Goal: Task Accomplishment & Management: Manage account settings

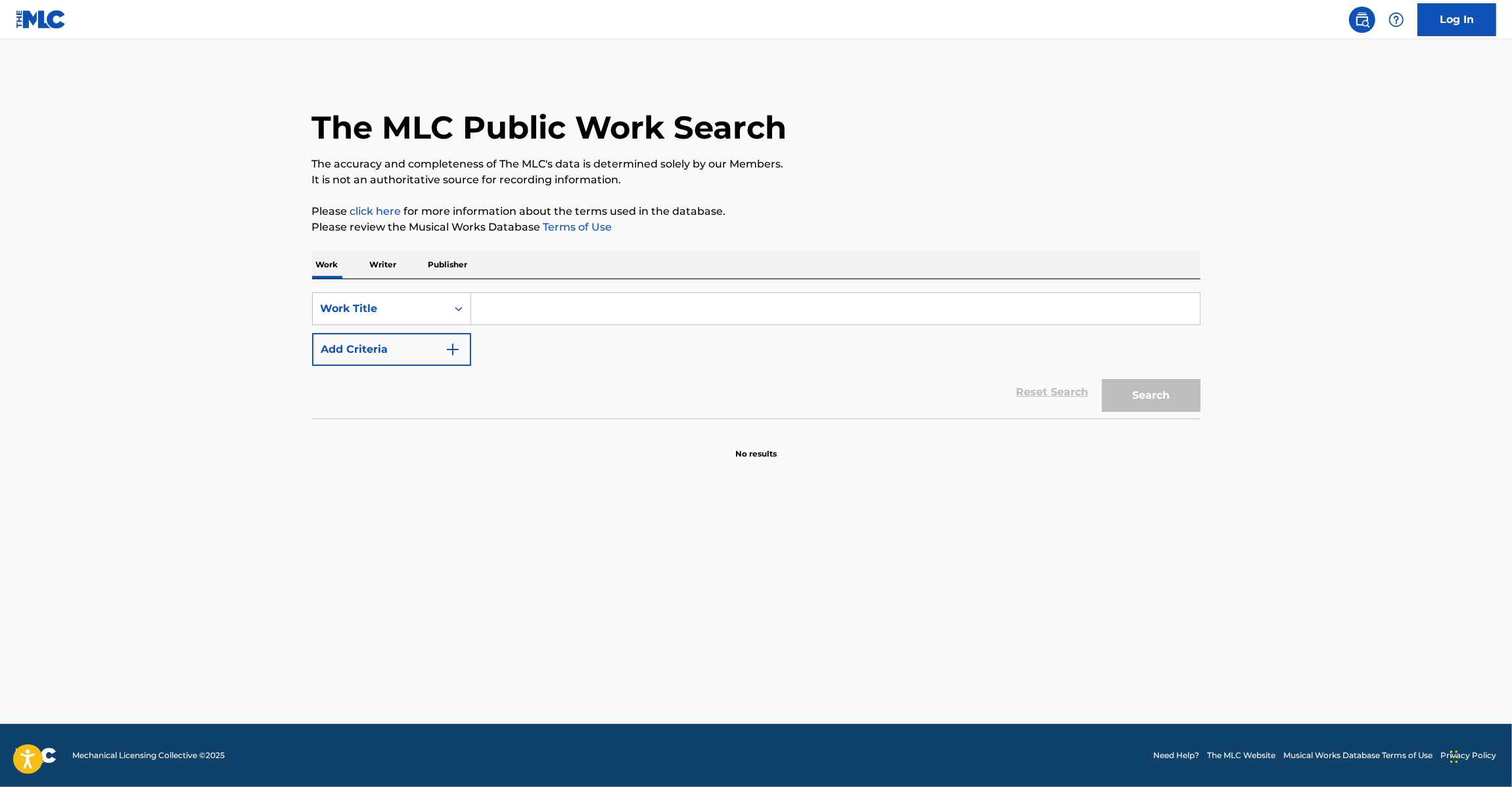
click at [151, 262] on main "The MLC Public Work Search The accuracy and completeness of The MLC's data is d…" at bounding box center [756, 381] width 1512 height 685
click at [55, 28] on img at bounding box center [41, 20] width 51 height 19
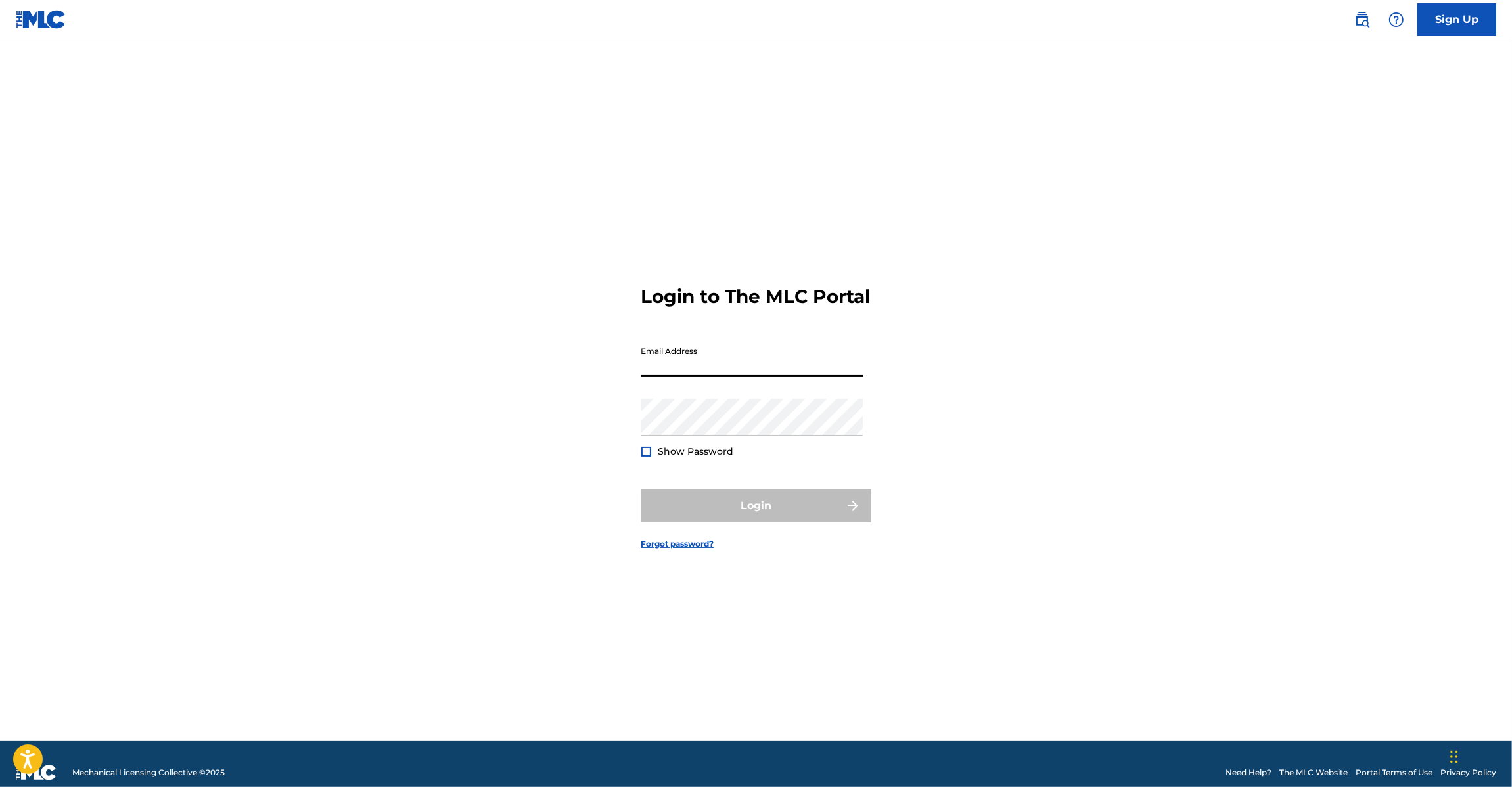
click at [741, 370] on input "Email Address" at bounding box center [752, 359] width 222 height 38
type input "[EMAIL_ADDRESS][DOMAIN_NAME]"
click at [750, 522] on div "Login" at bounding box center [756, 506] width 230 height 33
click at [824, 375] on input "[EMAIL_ADDRESS][DOMAIN_NAME]" at bounding box center [752, 359] width 222 height 38
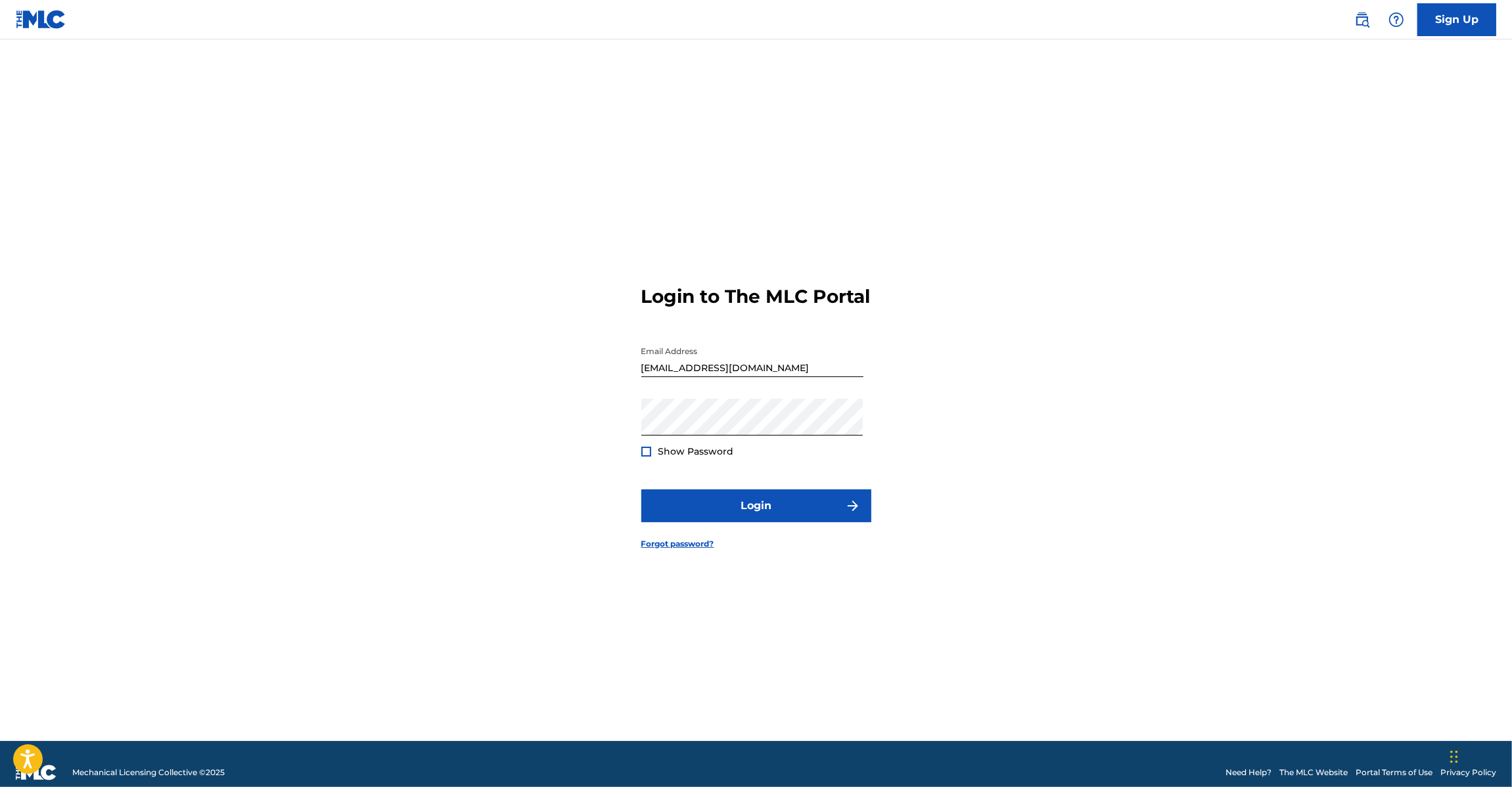
click at [735, 494] on form "Login to The MLC Portal Email Address [EMAIL_ADDRESS][DOMAIN_NAME] Password Sho…" at bounding box center [756, 406] width 230 height 669
click at [728, 513] on button "Login" at bounding box center [756, 506] width 230 height 33
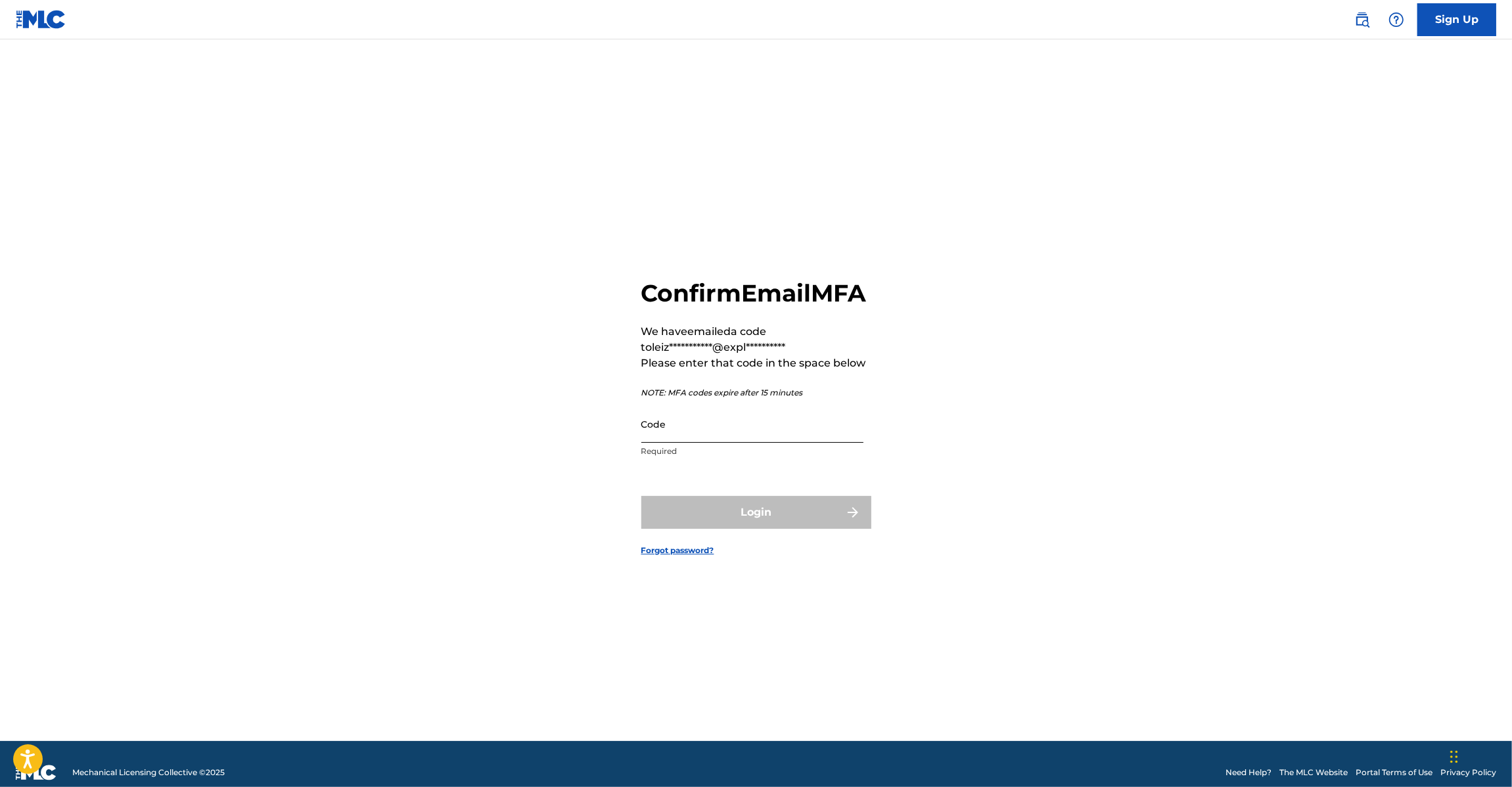
drag, startPoint x: 651, startPoint y: 459, endPoint x: 661, endPoint y: 451, distance: 12.8
click at [650, 459] on div "Code Required" at bounding box center [752, 435] width 222 height 59
click at [661, 443] on input "Code" at bounding box center [752, 424] width 222 height 38
paste input "877764"
type input "877764"
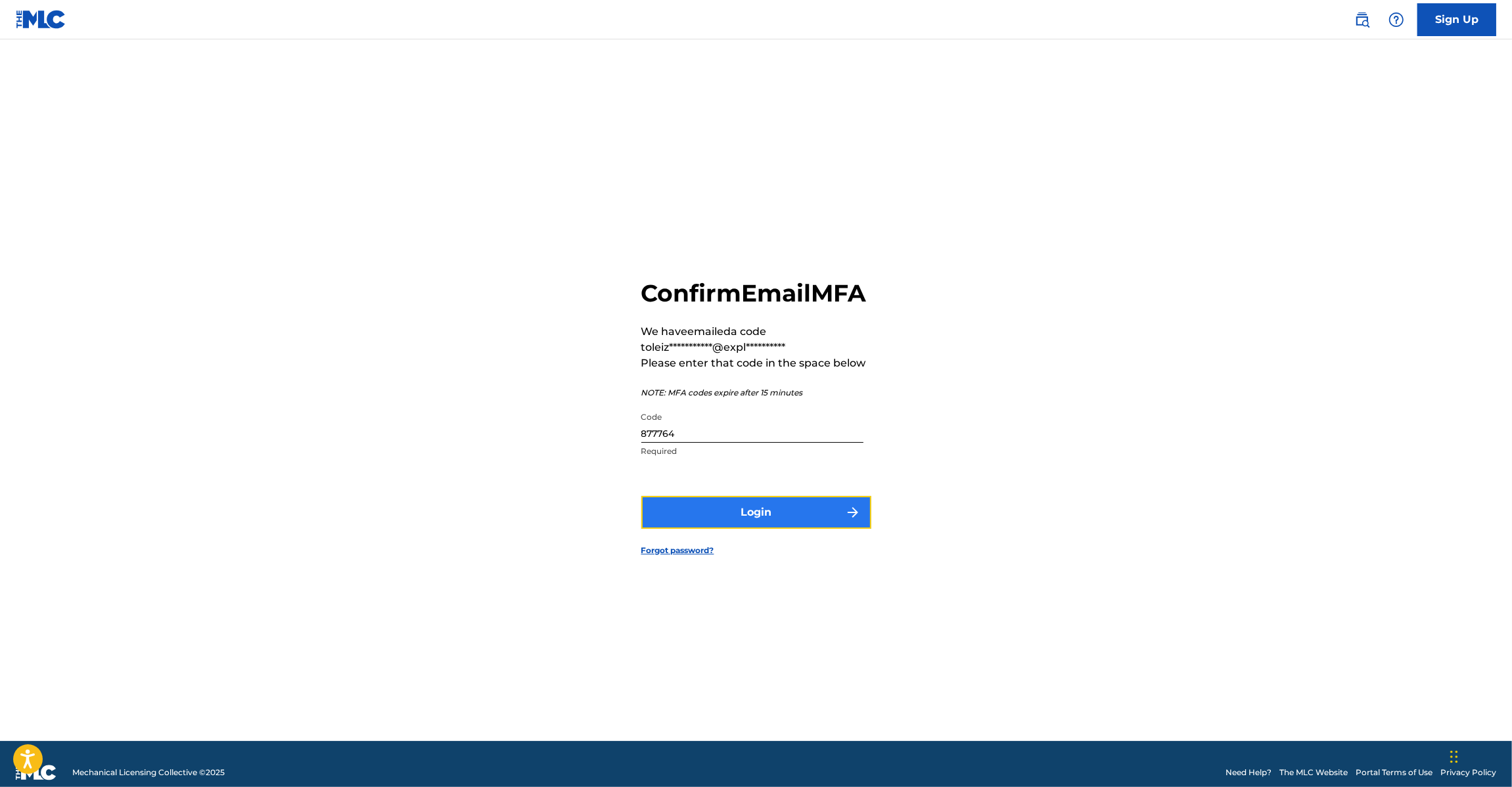
click at [729, 514] on button "Login" at bounding box center [756, 513] width 230 height 33
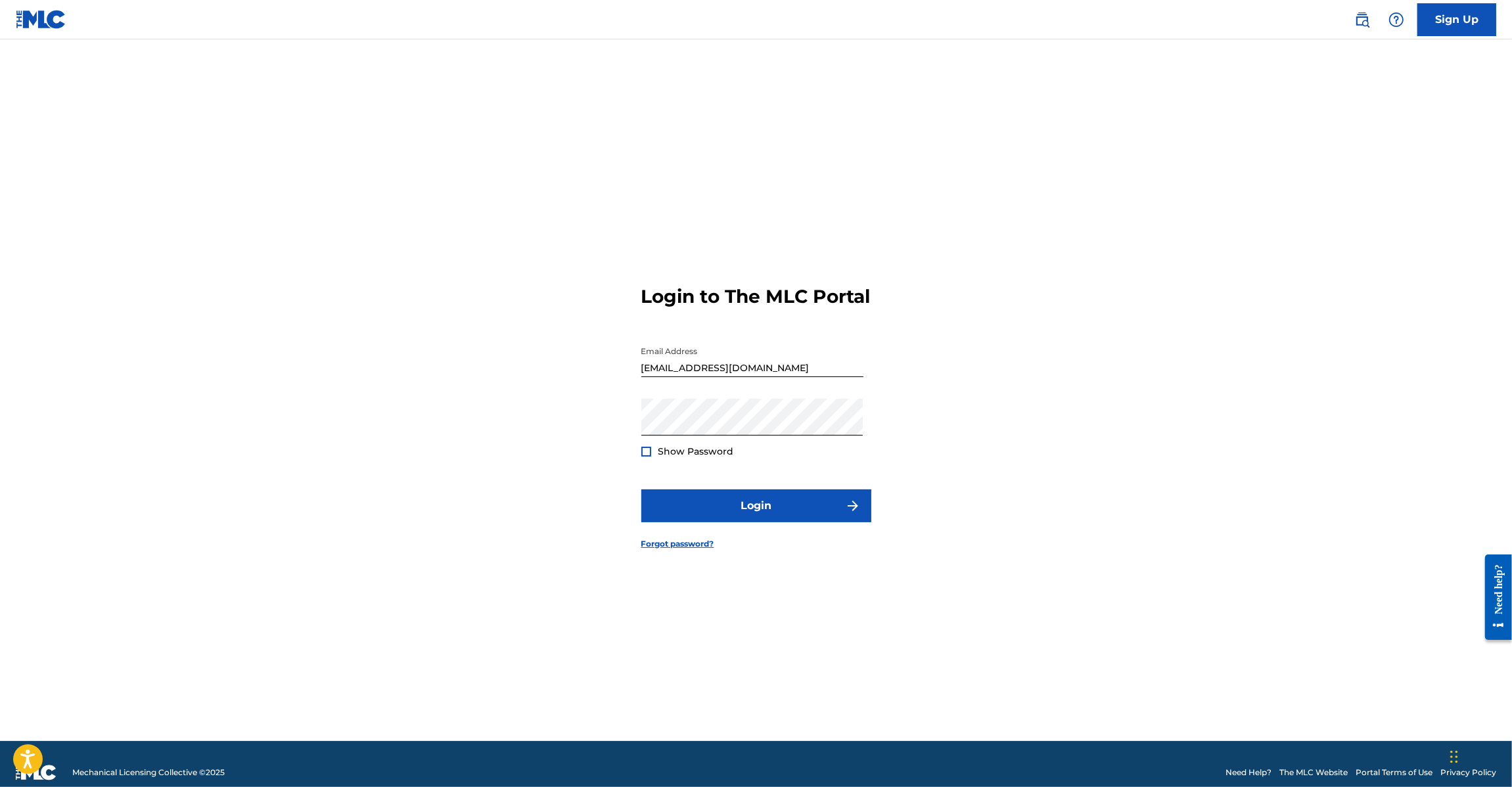
click at [727, 371] on input "[EMAIL_ADDRESS][DOMAIN_NAME]" at bounding box center [752, 359] width 222 height 38
click at [1355, 21] on img at bounding box center [1362, 20] width 16 height 16
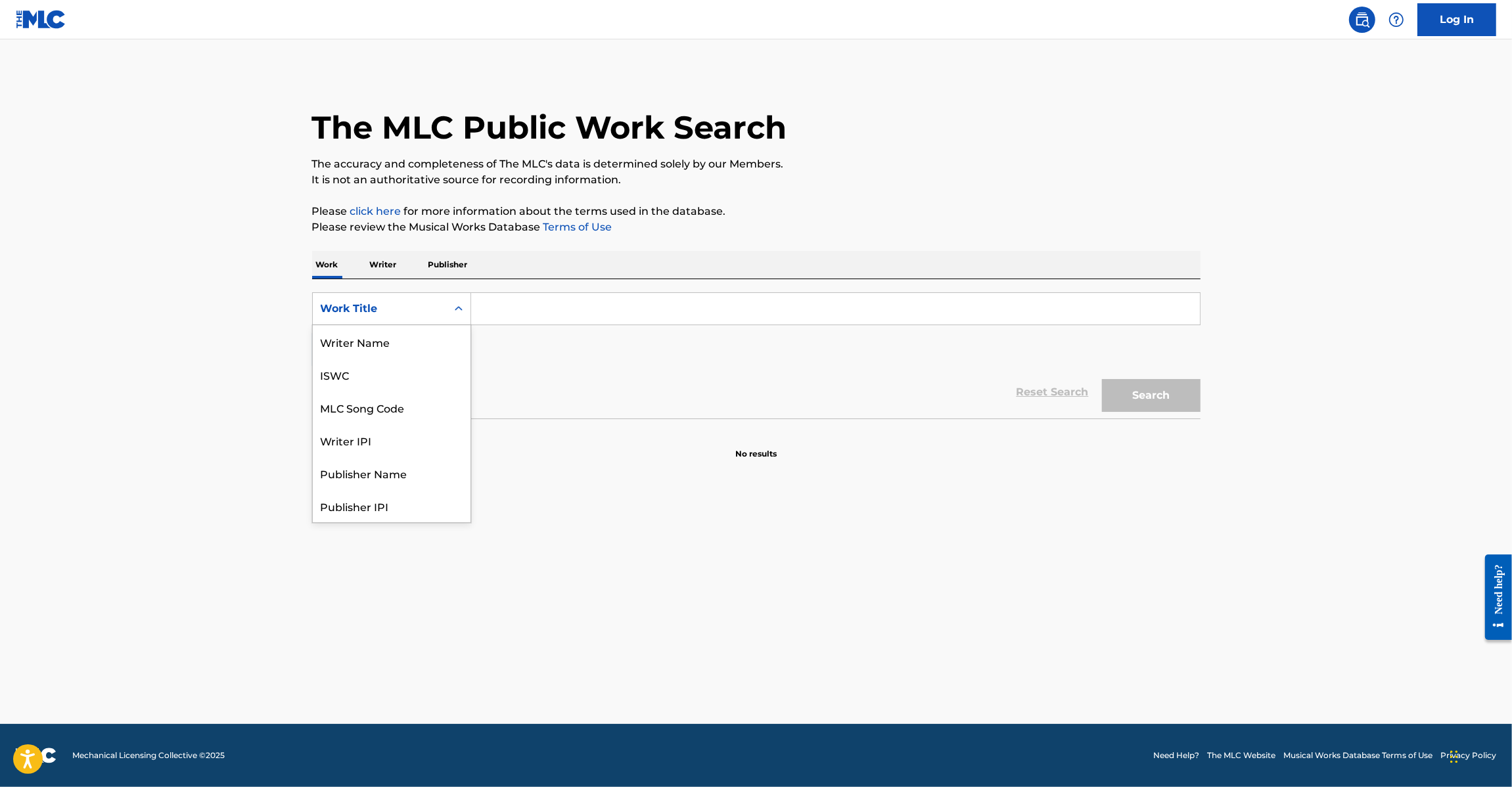
click at [415, 307] on div "Work Title" at bounding box center [379, 309] width 118 height 16
click at [382, 267] on p "Writer" at bounding box center [383, 264] width 35 height 27
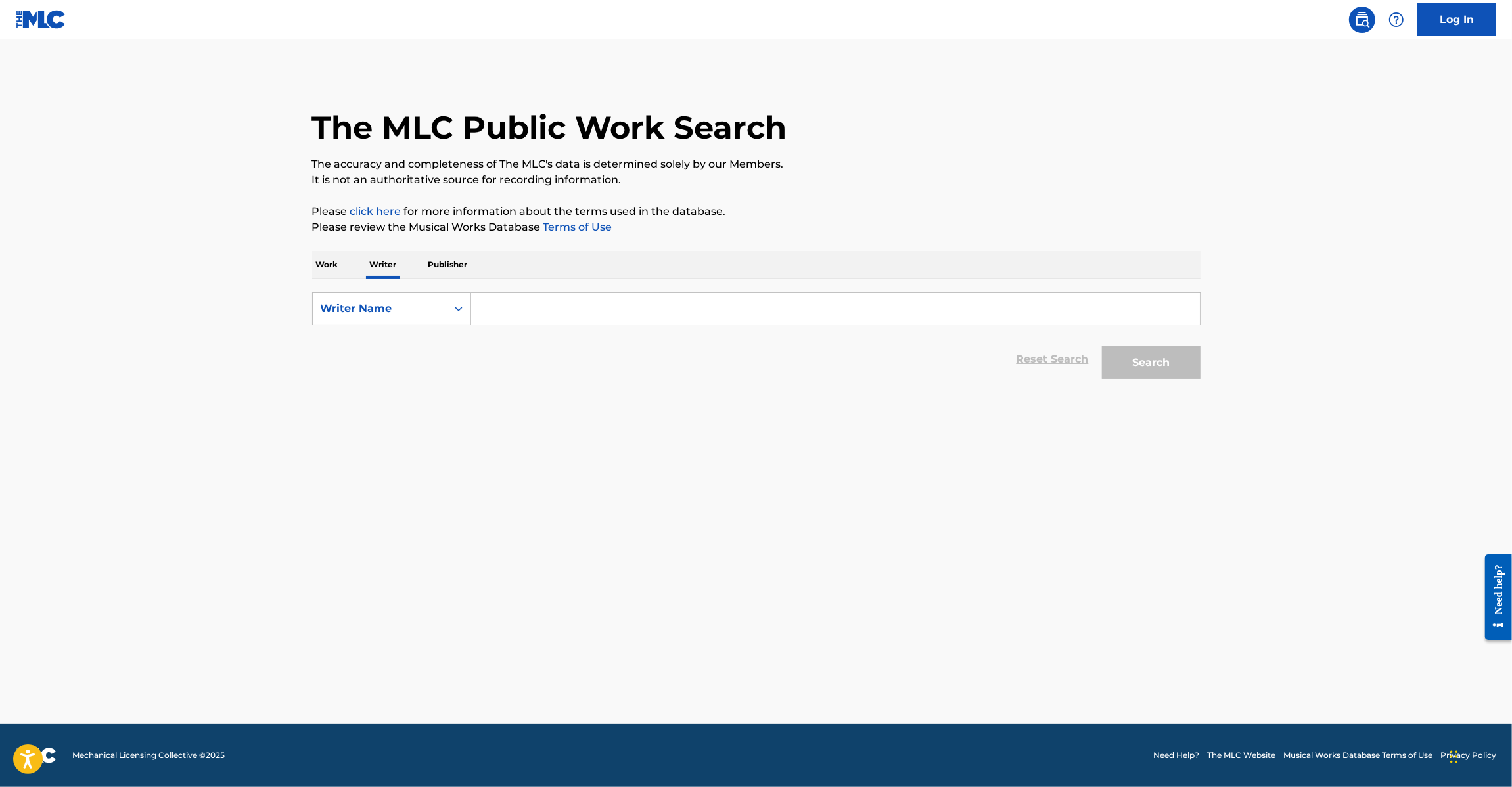
click at [429, 259] on p "Publisher" at bounding box center [448, 264] width 48 height 27
drag, startPoint x: 560, startPoint y: 313, endPoint x: 545, endPoint y: 310, distance: 15.3
click at [559, 313] on input "Search Form" at bounding box center [835, 309] width 728 height 31
click at [38, 17] on img at bounding box center [41, 20] width 51 height 19
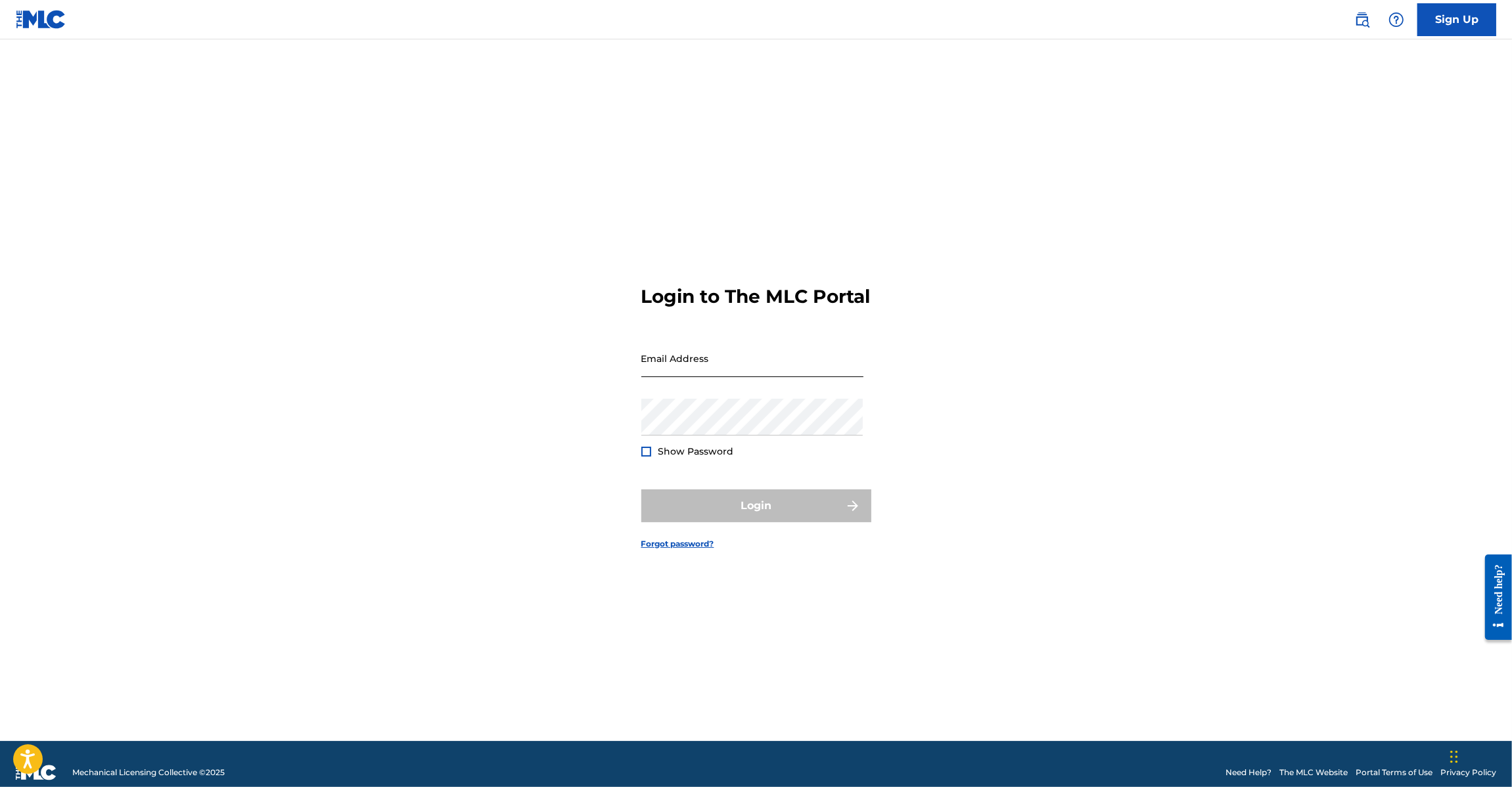
click at [704, 377] on input "Email Address" at bounding box center [752, 359] width 222 height 38
type input "[EMAIL_ADDRESS][DOMAIN_NAME]"
click at [753, 522] on button "Login" at bounding box center [756, 506] width 230 height 33
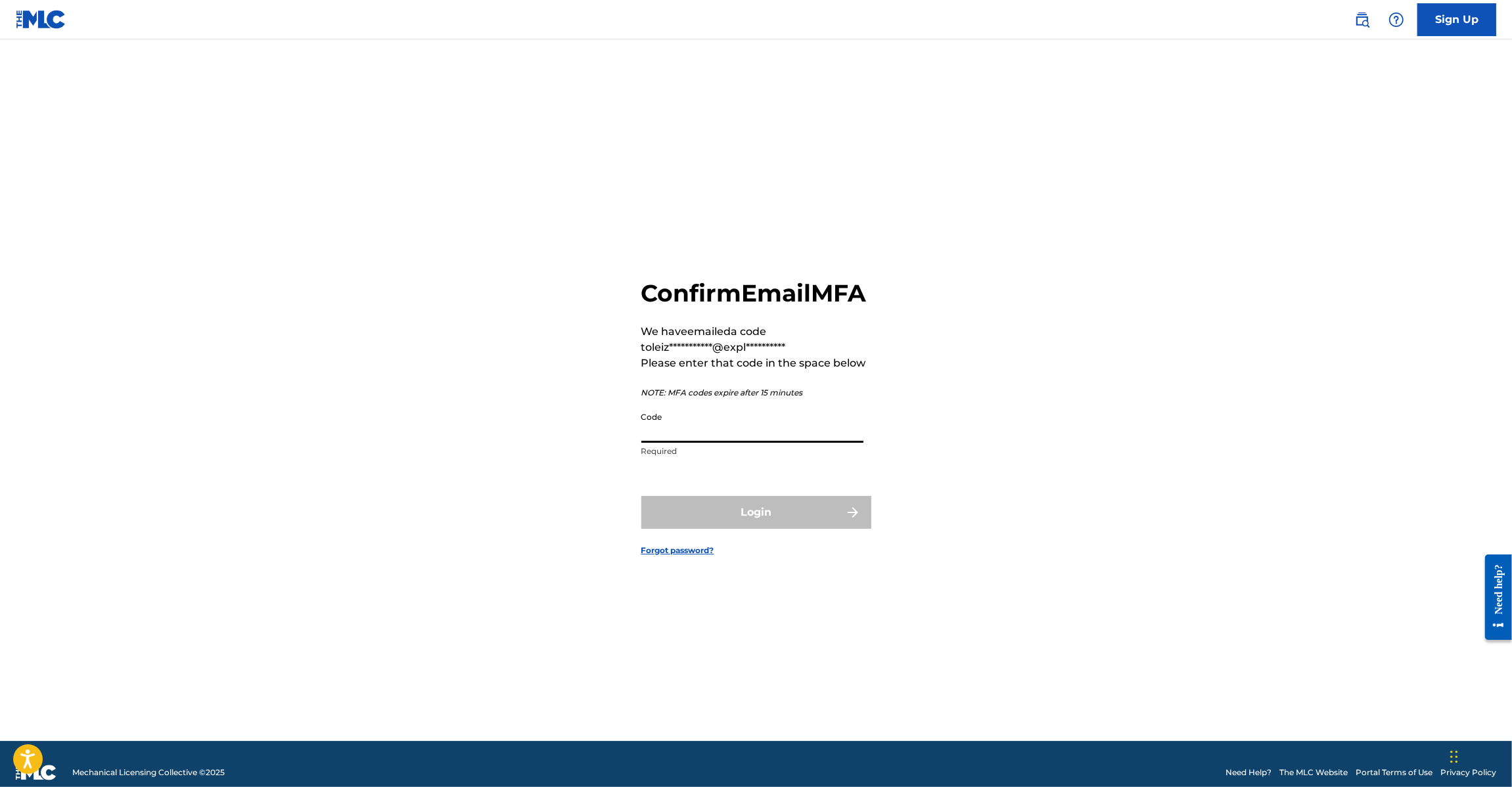
click at [687, 443] on input "Code" at bounding box center [752, 424] width 222 height 38
paste input "185933"
type input "185933"
click at [716, 523] on button "Login" at bounding box center [756, 513] width 230 height 33
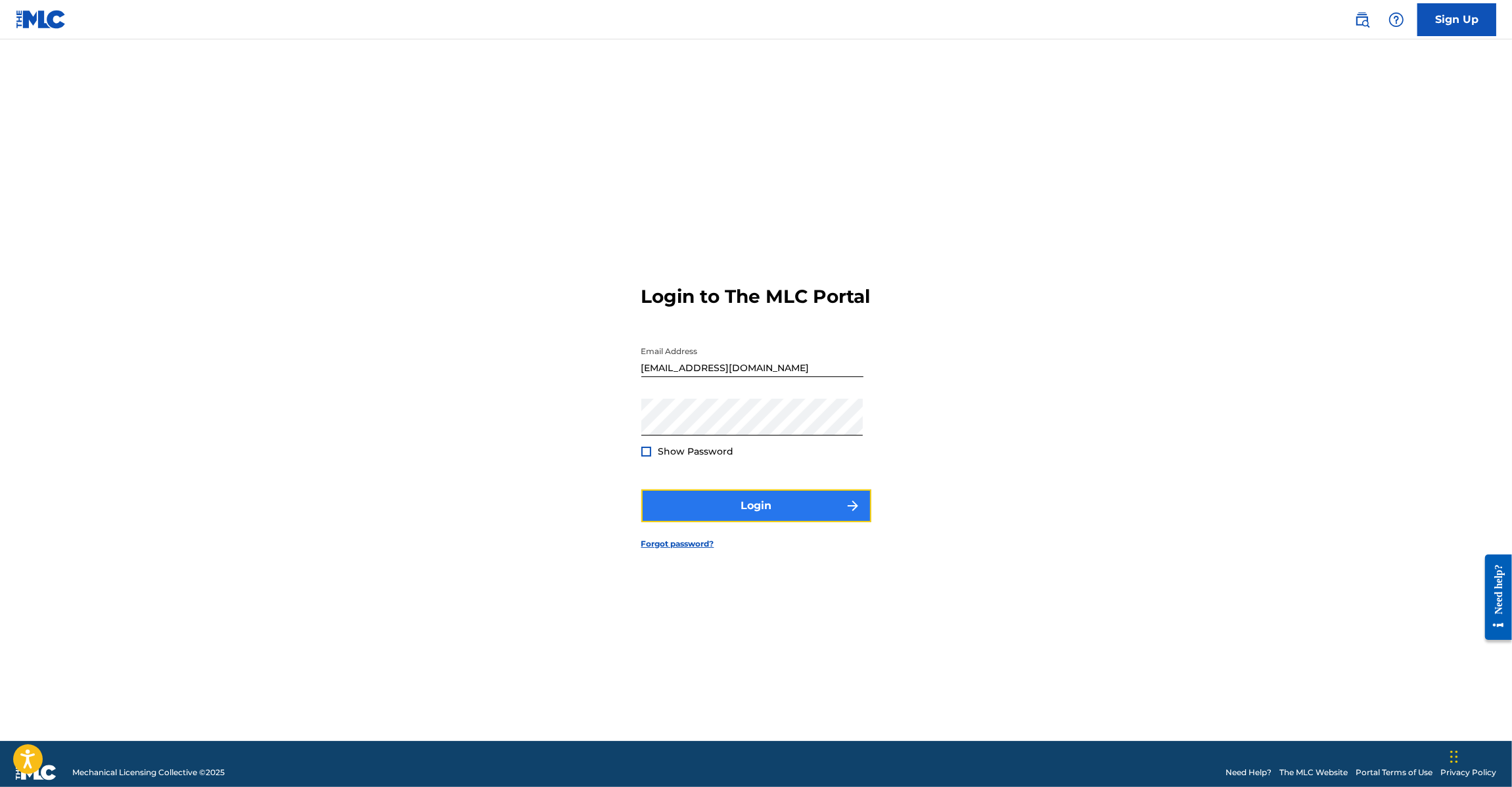
click at [687, 513] on button "Login" at bounding box center [756, 506] width 230 height 33
